Goal: Browse casually

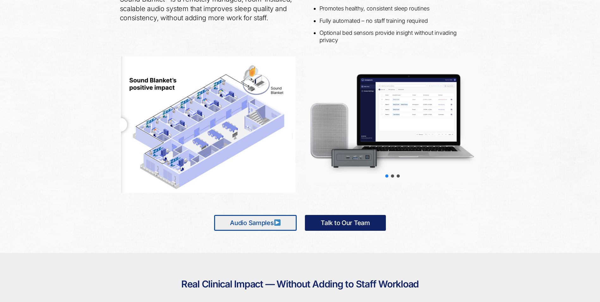
scroll to position [316, 0]
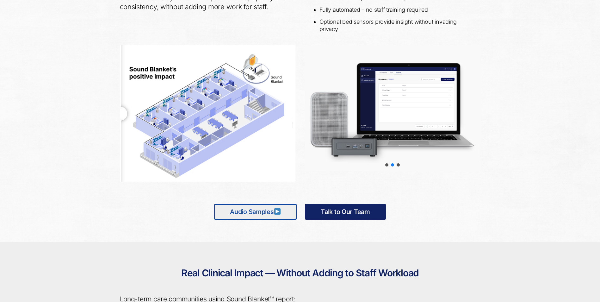
click at [376, 126] on div at bounding box center [392, 107] width 175 height 125
click at [386, 168] on div at bounding box center [392, 107] width 175 height 125
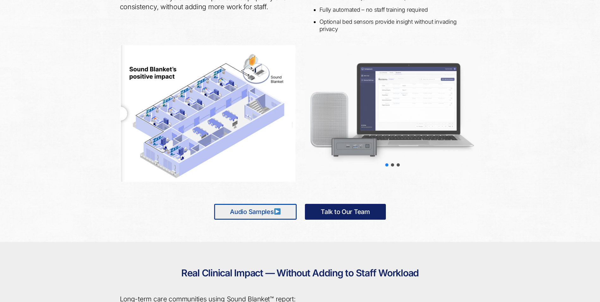
drag, startPoint x: 375, startPoint y: 124, endPoint x: 458, endPoint y: 136, distance: 83.9
click at [461, 134] on div "slider-1 slider-2 slider-3" at bounding box center [392, 107] width 175 height 125
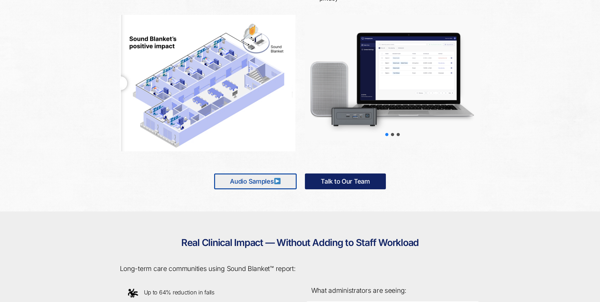
scroll to position [348, 0]
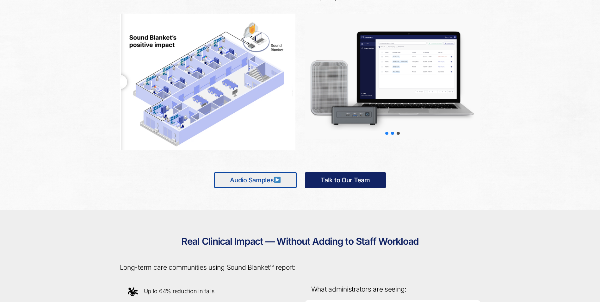
click at [391, 133] on div "slider-2" at bounding box center [392, 132] width 3 height 3
click at [399, 134] on div "slider-3" at bounding box center [397, 132] width 3 height 3
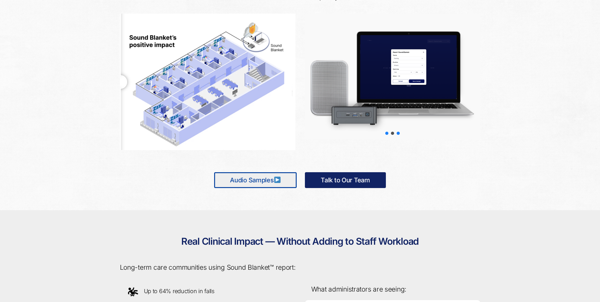
click at [386, 134] on div "slider-1" at bounding box center [386, 132] width 3 height 3
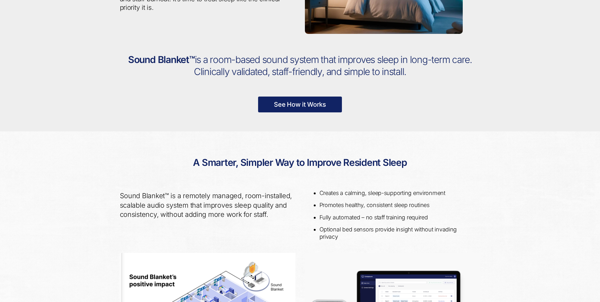
scroll to position [221, 0]
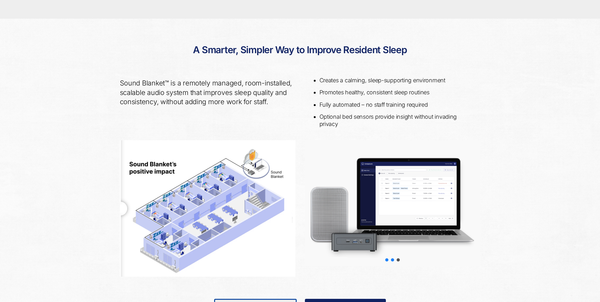
click at [391, 260] on div "slider-2" at bounding box center [392, 259] width 3 height 3
click at [398, 260] on div "slider-3" at bounding box center [397, 259] width 3 height 3
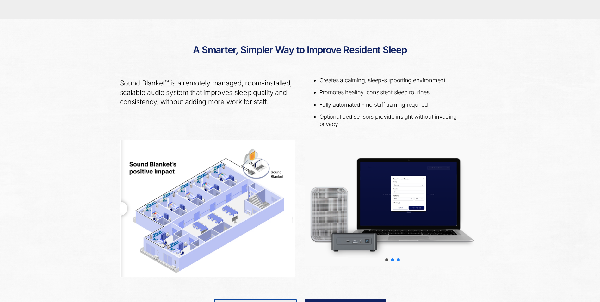
click at [393, 260] on div "slider-2" at bounding box center [392, 259] width 3 height 3
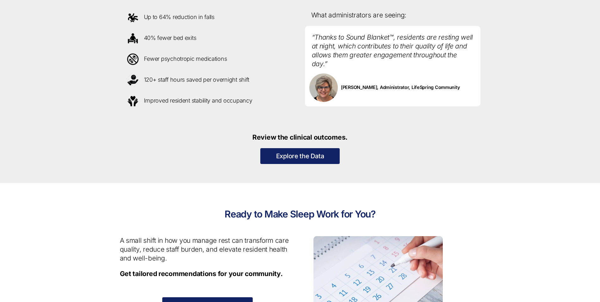
scroll to position [632, 0]
